Goal: Information Seeking & Learning: Learn about a topic

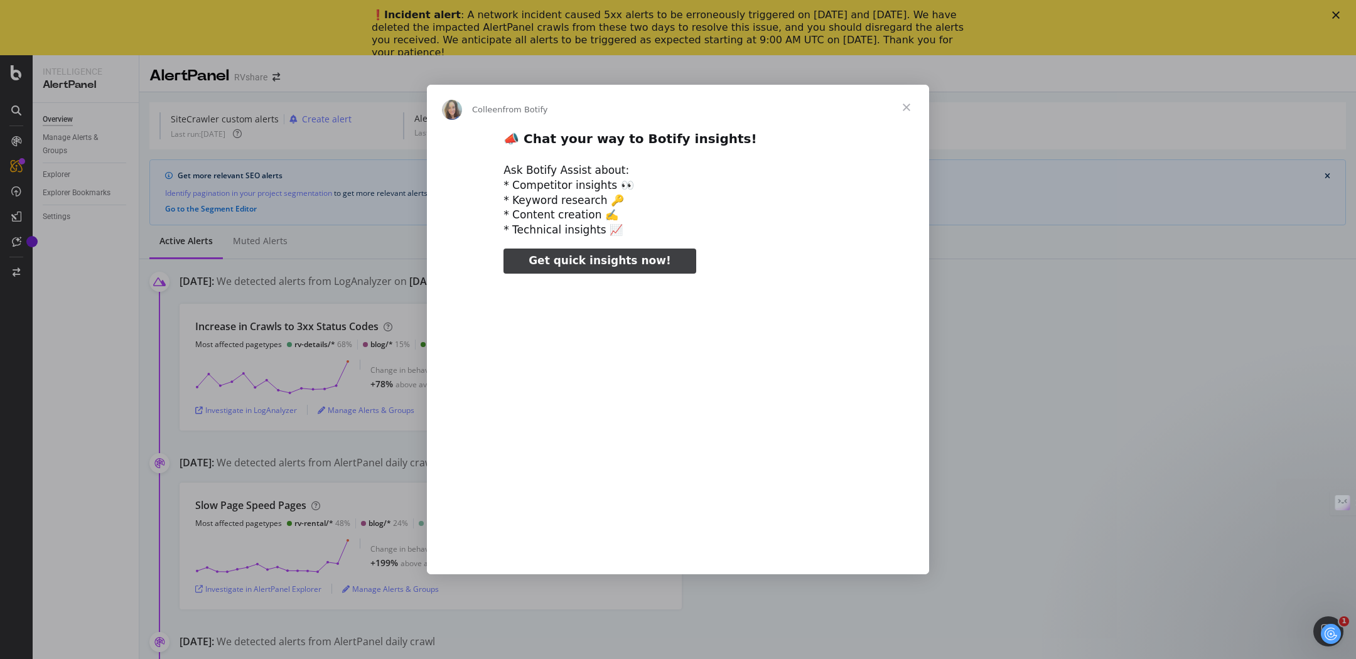
type input "237795"
click at [907, 104] on span "Close" at bounding box center [906, 107] width 45 height 45
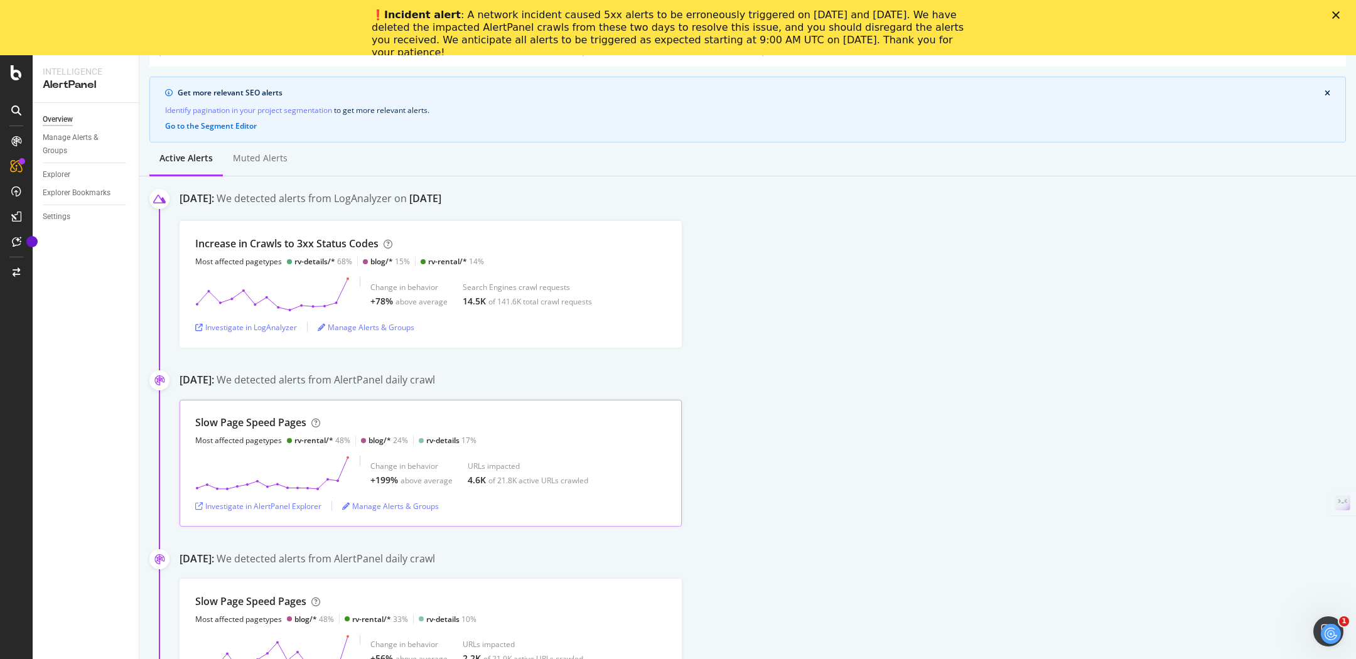
scroll to position [75, 0]
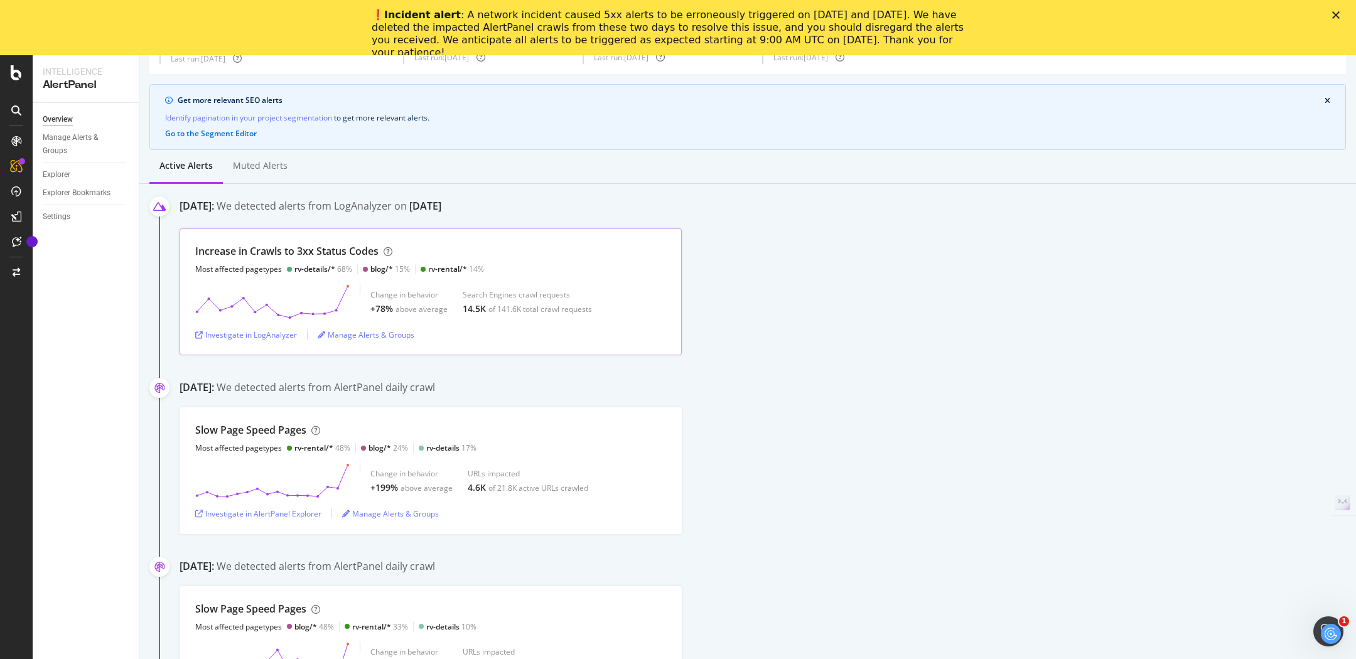
click at [289, 268] on div at bounding box center [289, 269] width 5 height 5
click at [1336, 14] on polygon "Close" at bounding box center [1336, 15] width 8 height 8
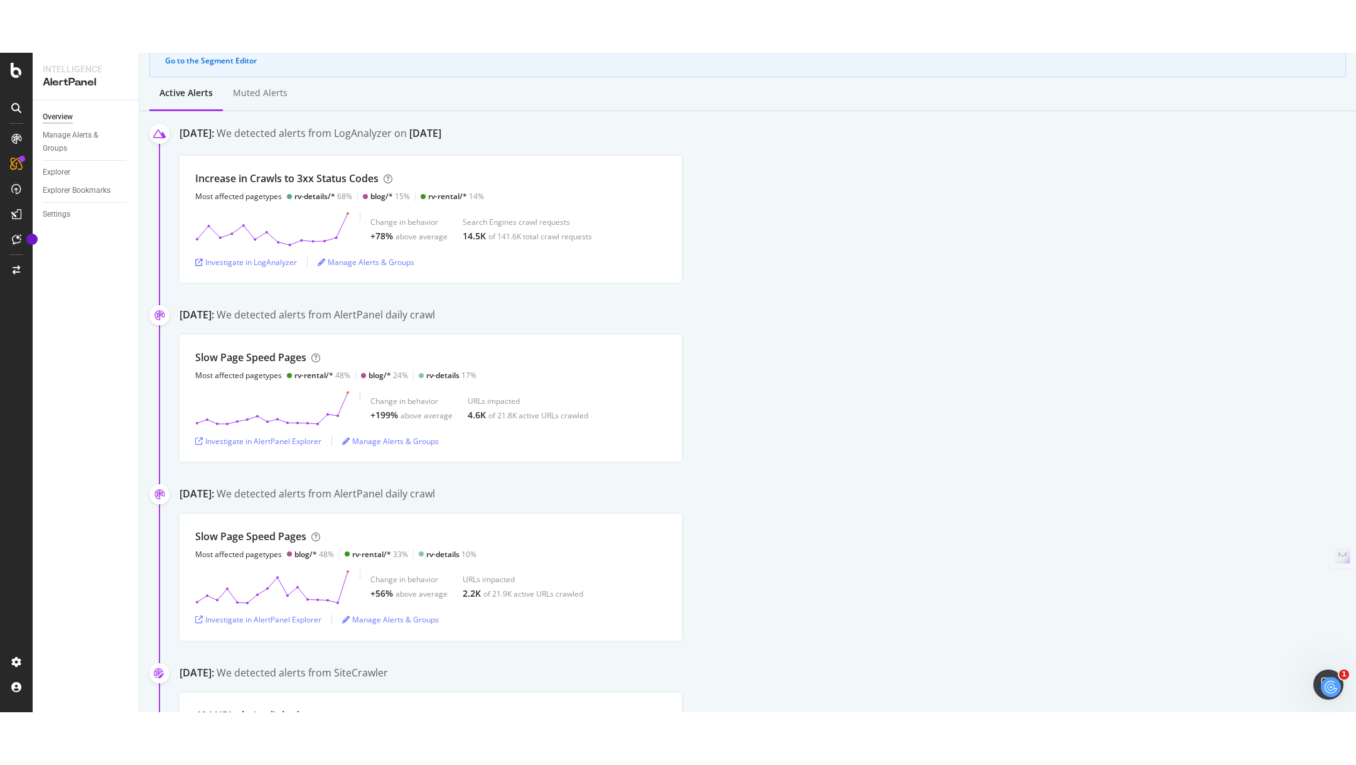
scroll to position [151, 0]
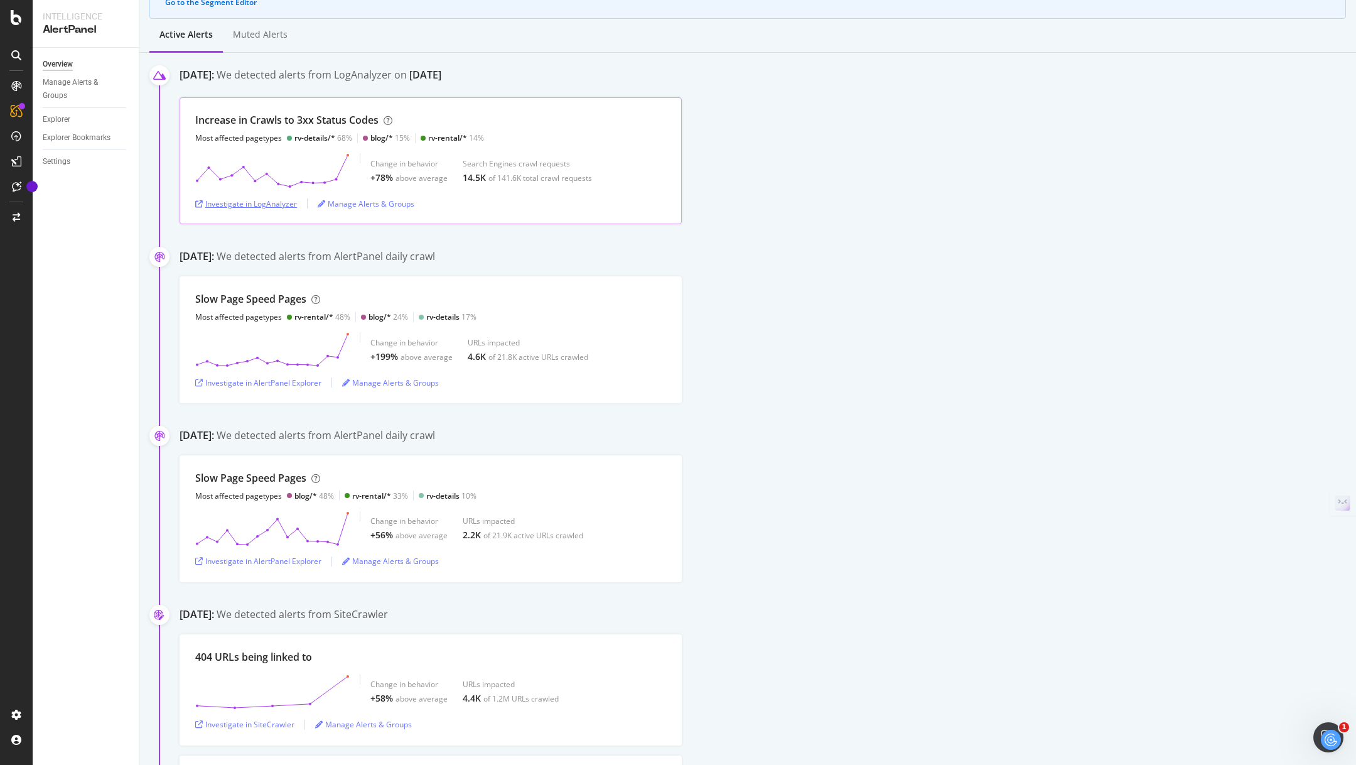
click at [264, 199] on div "Investigate in LogAnalyzer" at bounding box center [246, 203] width 102 height 11
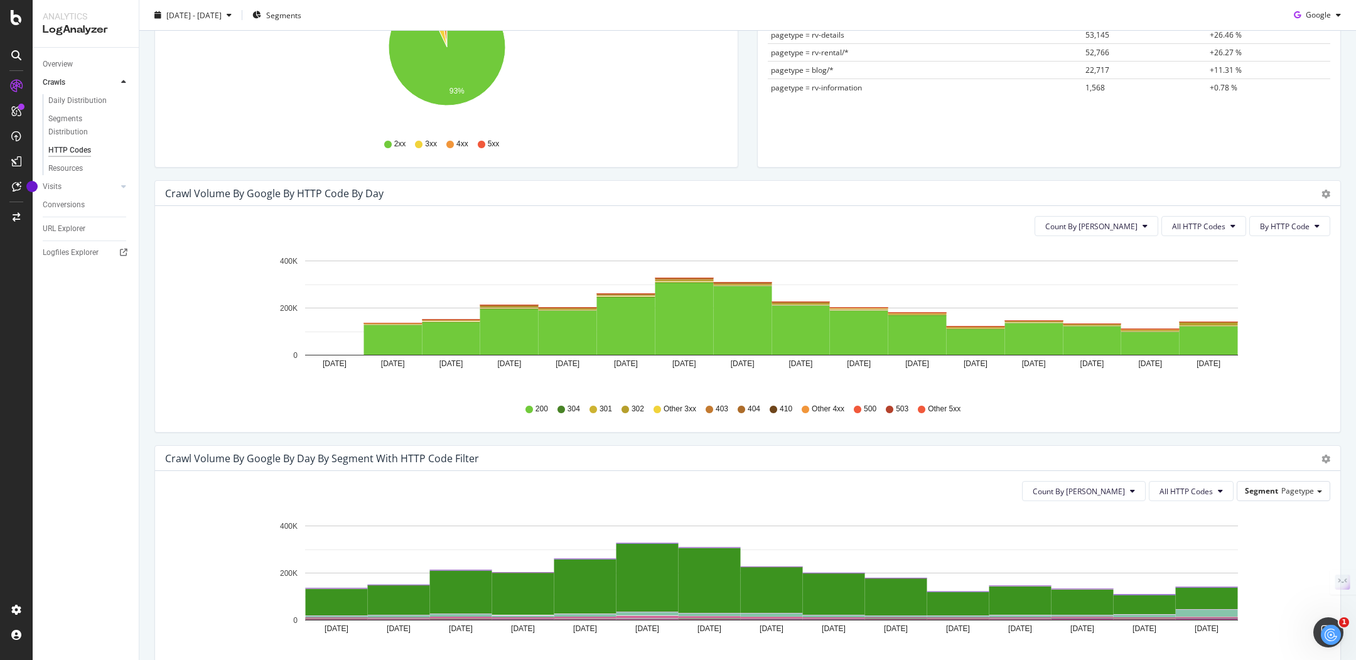
scroll to position [256, 0]
